Goal: Find specific page/section

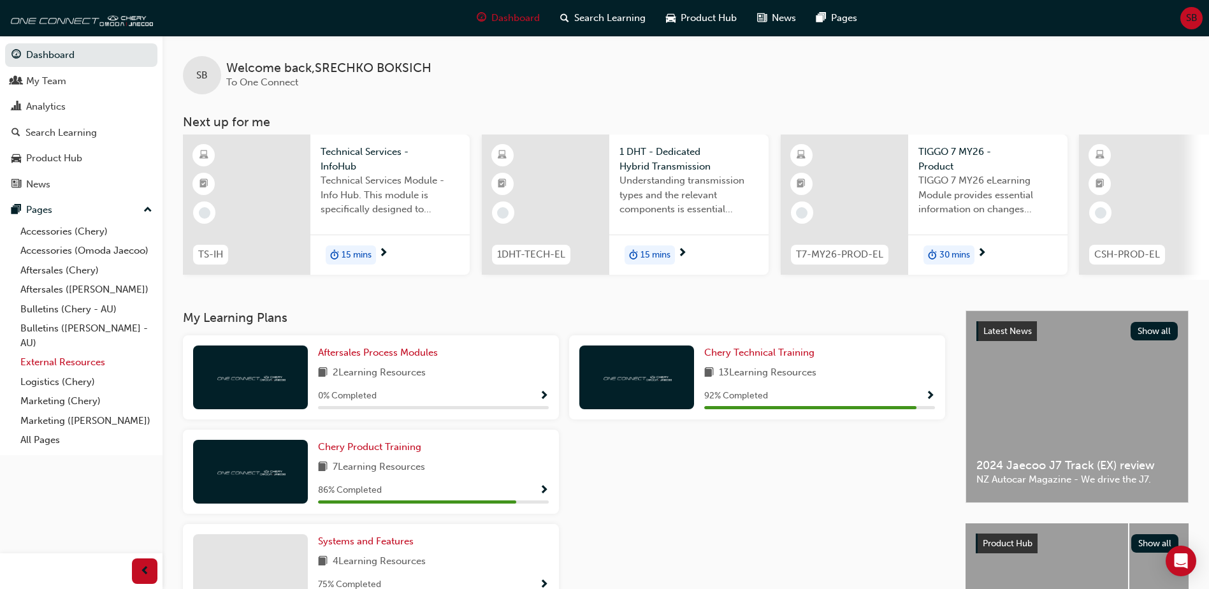
click at [73, 360] on link "External Resources" at bounding box center [86, 362] width 142 height 20
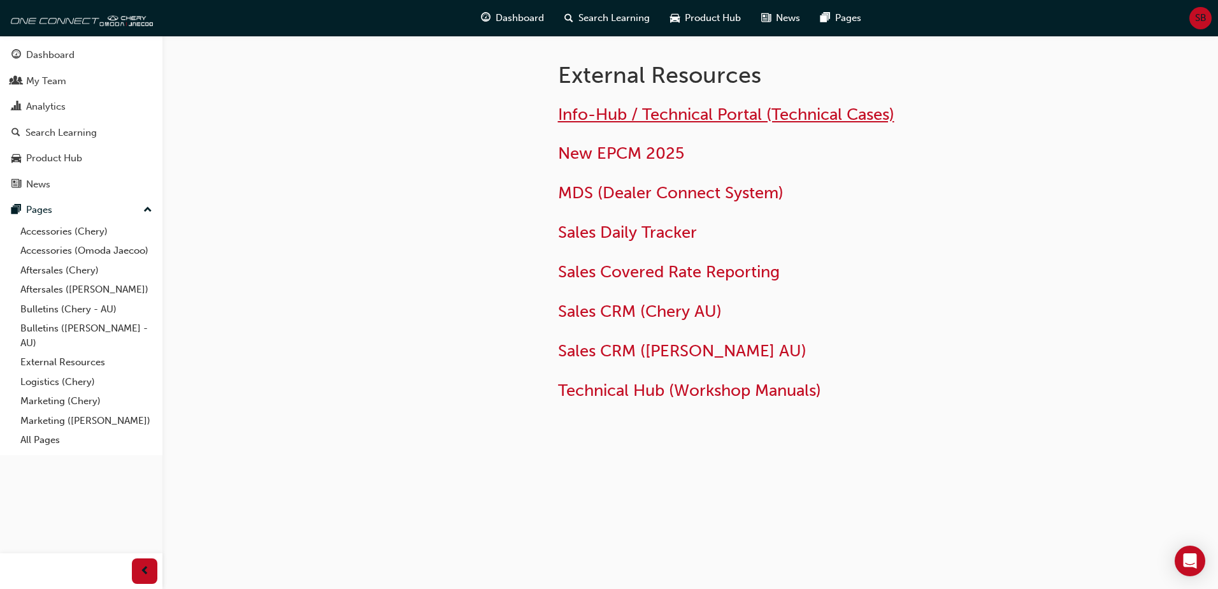
click at [649, 111] on span "Info-Hub / Technical Portal (Technical Cases)" at bounding box center [726, 114] width 336 height 20
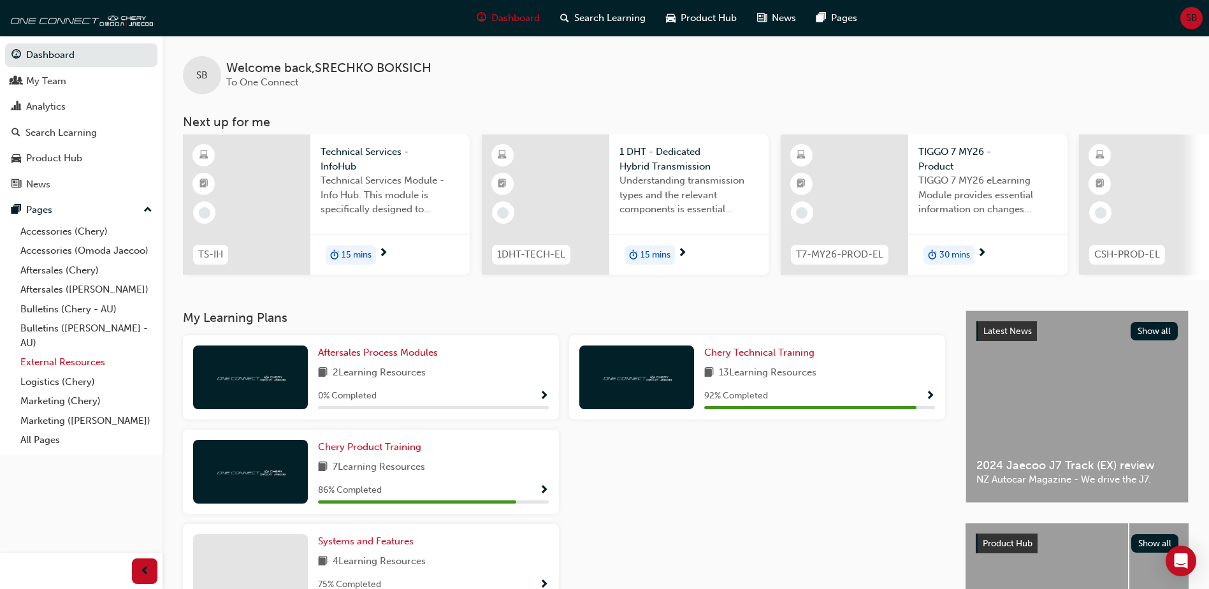
click at [66, 363] on link "External Resources" at bounding box center [86, 362] width 142 height 20
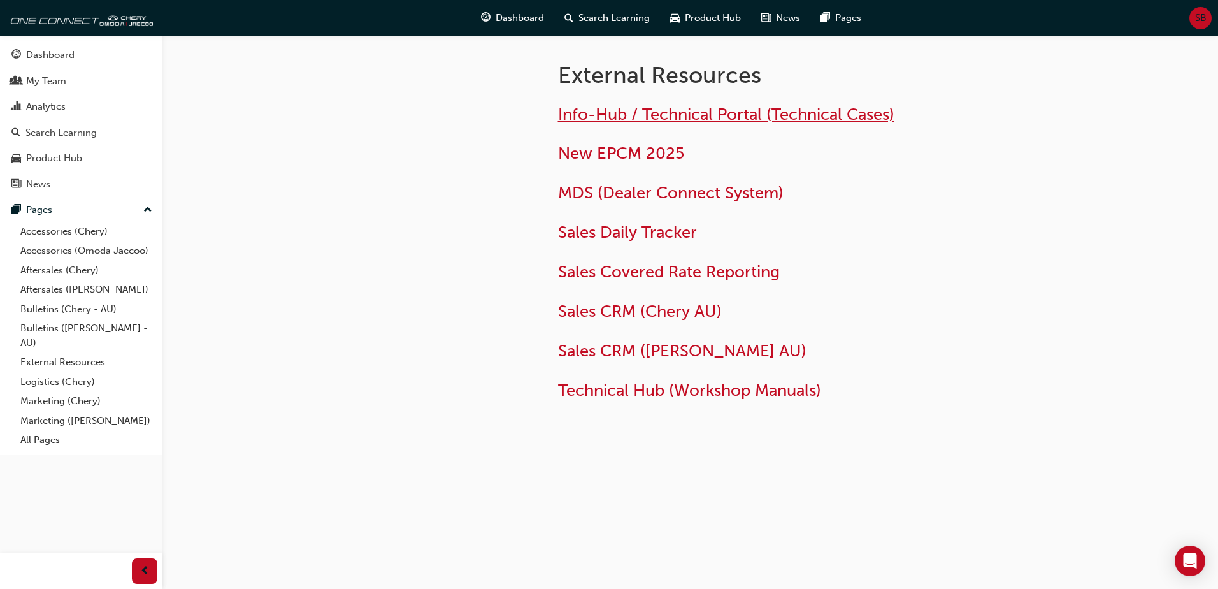
click at [601, 111] on span "Info-Hub / Technical Portal (Technical Cases)" at bounding box center [726, 114] width 336 height 20
click at [637, 397] on span "Technical Hub (Workshop Manuals)" at bounding box center [689, 390] width 263 height 20
